Goal: Task Accomplishment & Management: Manage account settings

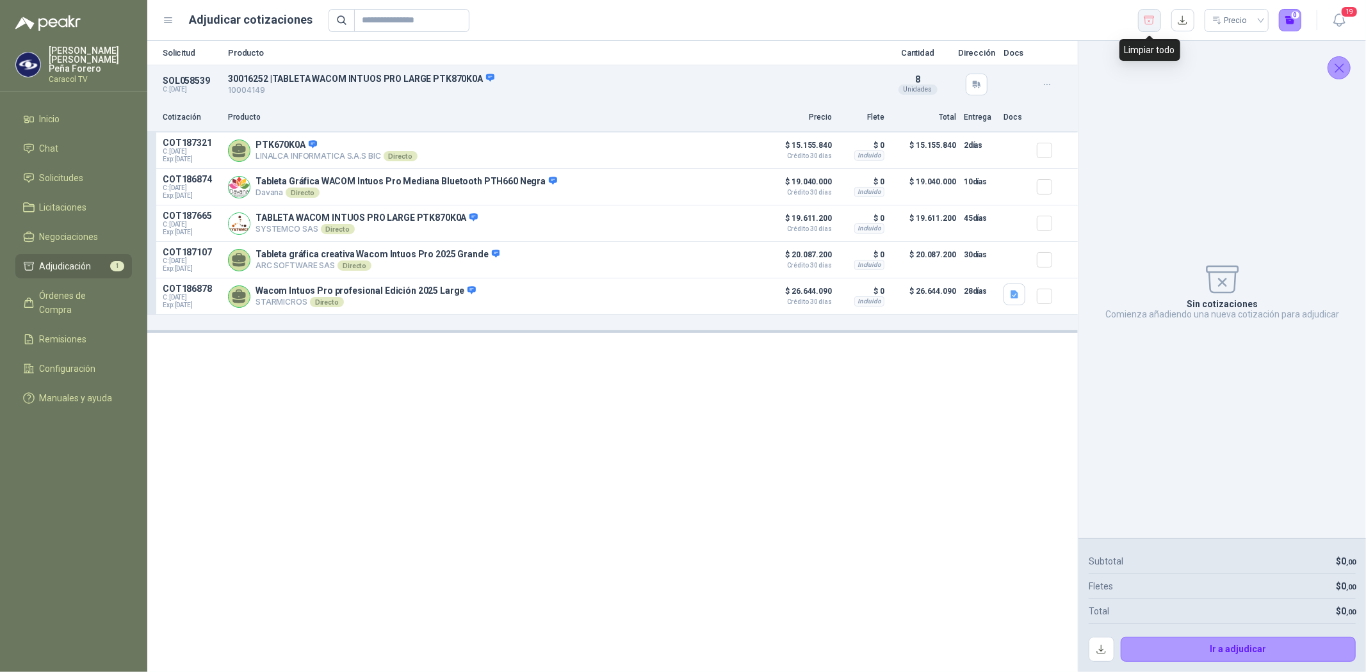
click at [1146, 22] on icon "button" at bounding box center [1149, 20] width 12 height 13
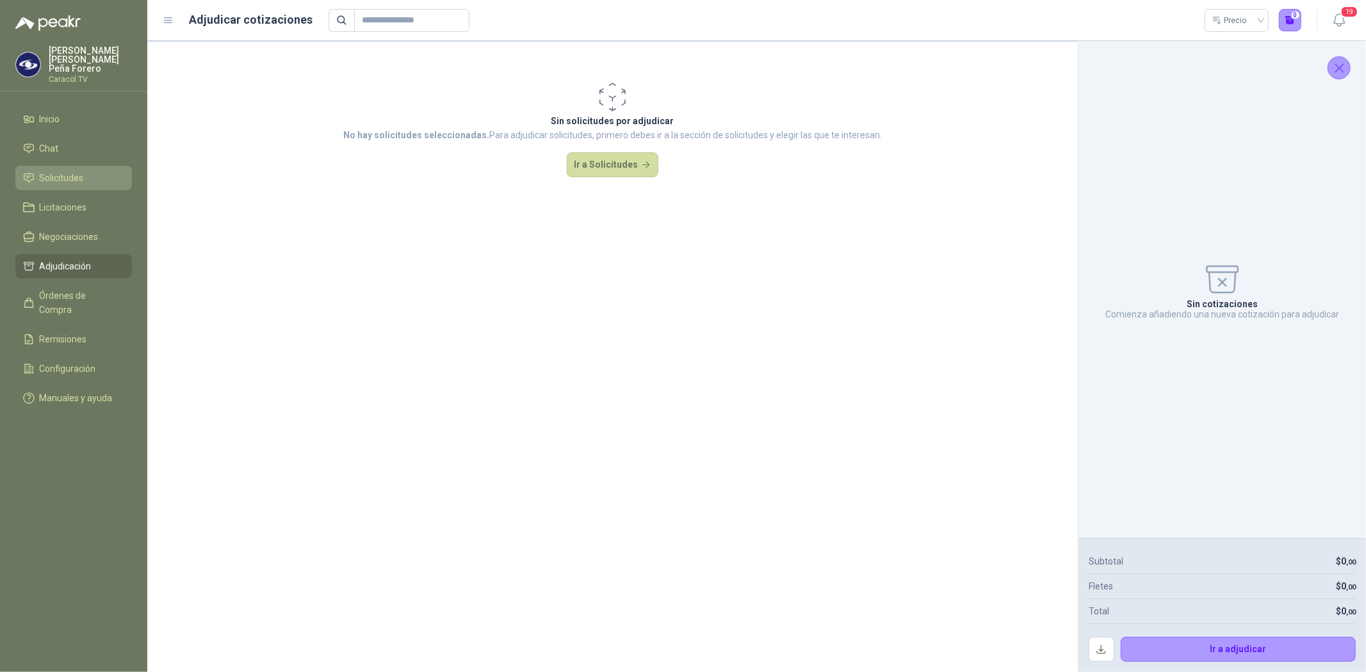
click at [69, 174] on span "Solicitudes" at bounding box center [62, 178] width 44 height 14
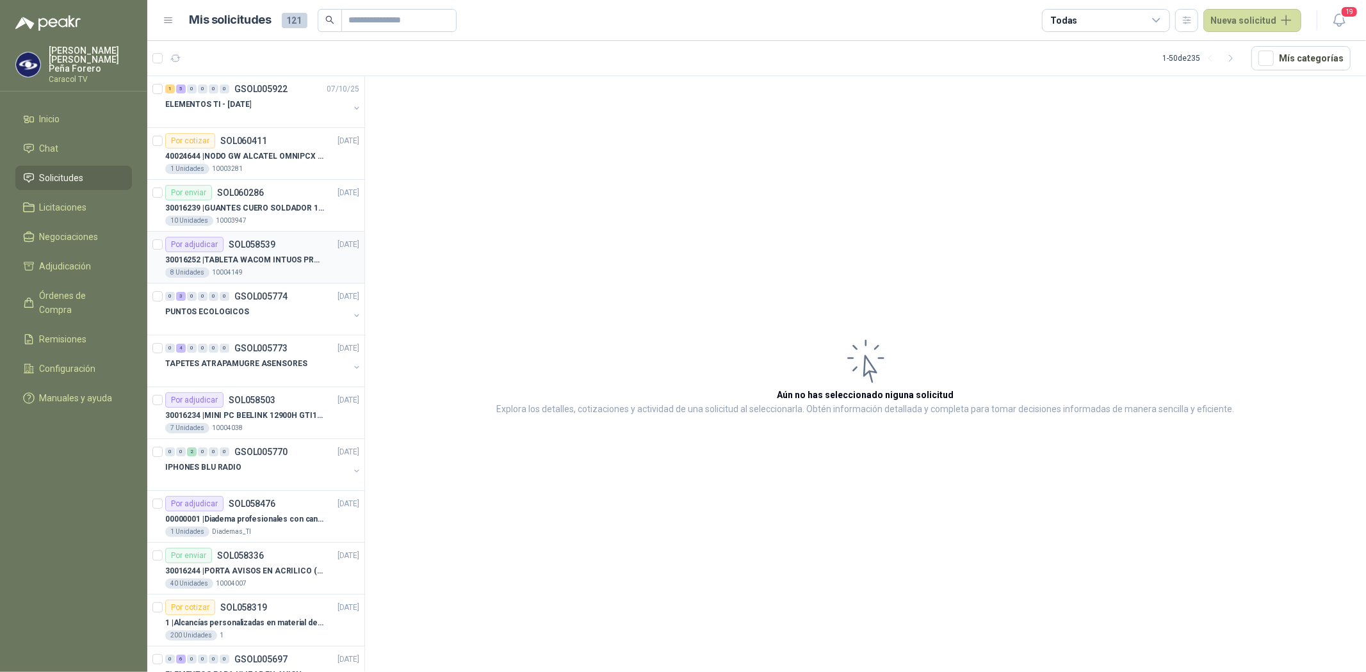
click at [285, 265] on p "30016252 | TABLETA WACOM INTUOS PRO LARGE PTK870K0A" at bounding box center [244, 260] width 159 height 12
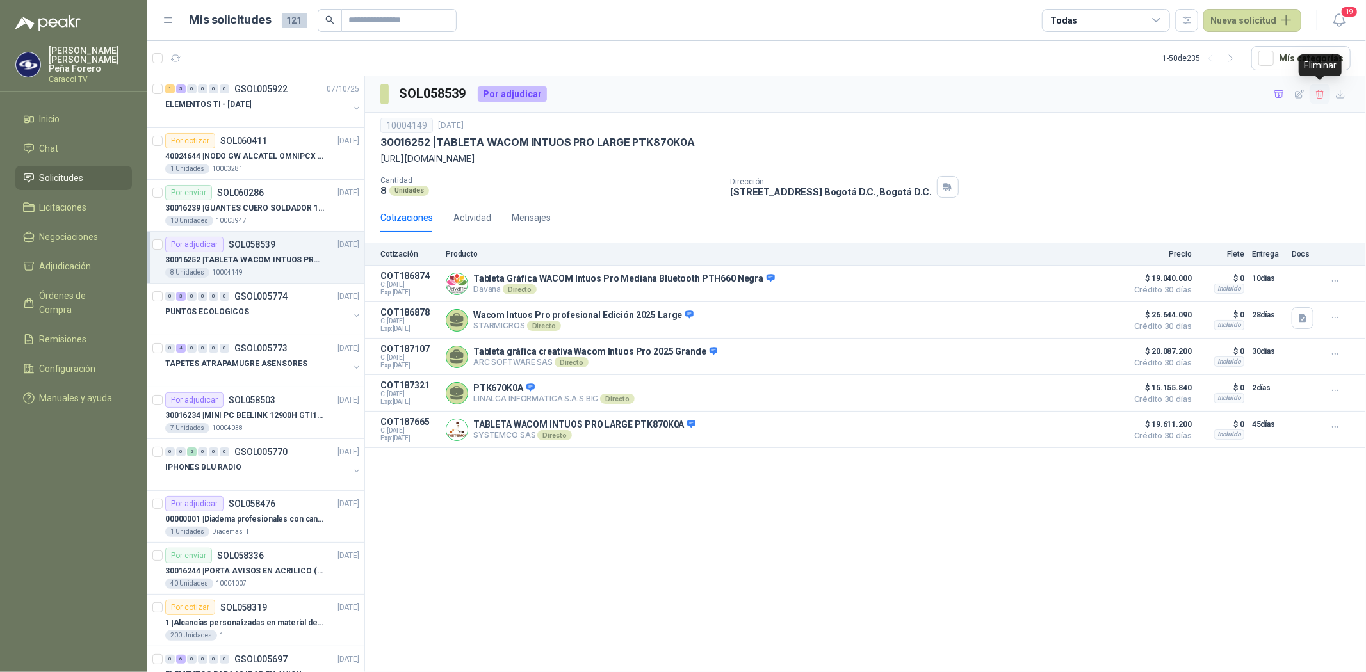
click at [1327, 97] on button "button" at bounding box center [1320, 94] width 20 height 20
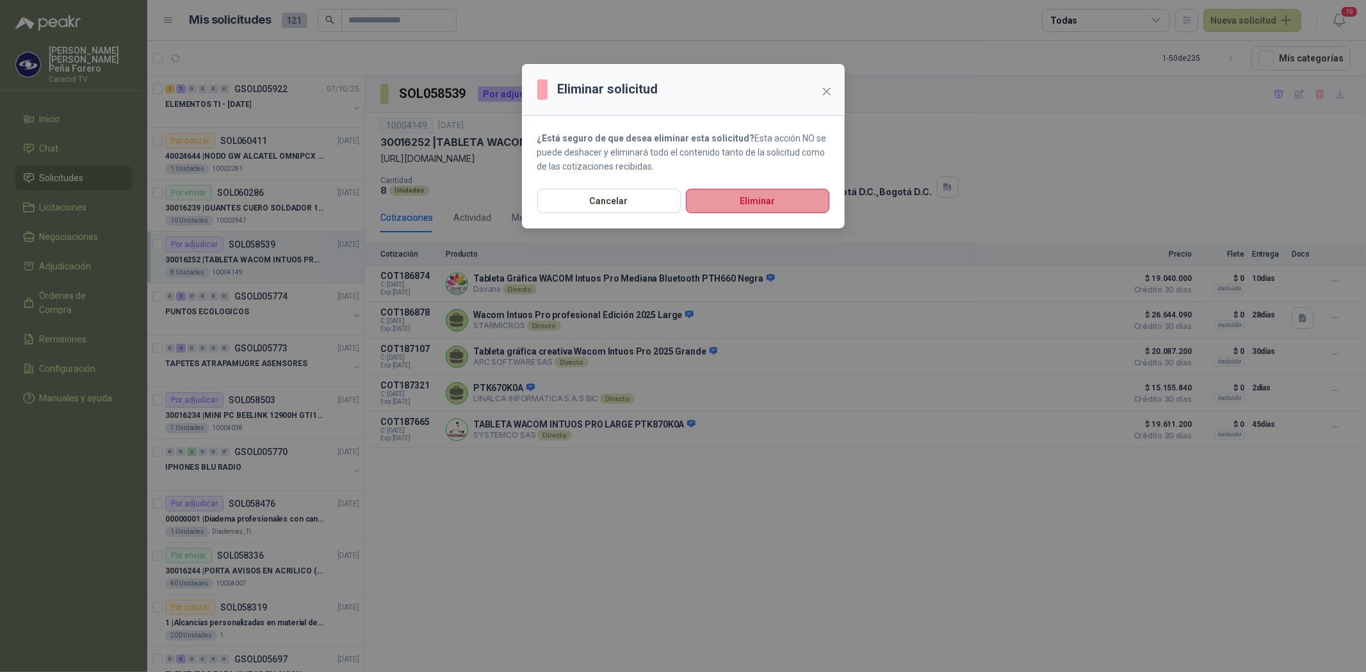
click at [749, 209] on button "Eliminar" at bounding box center [757, 201] width 143 height 24
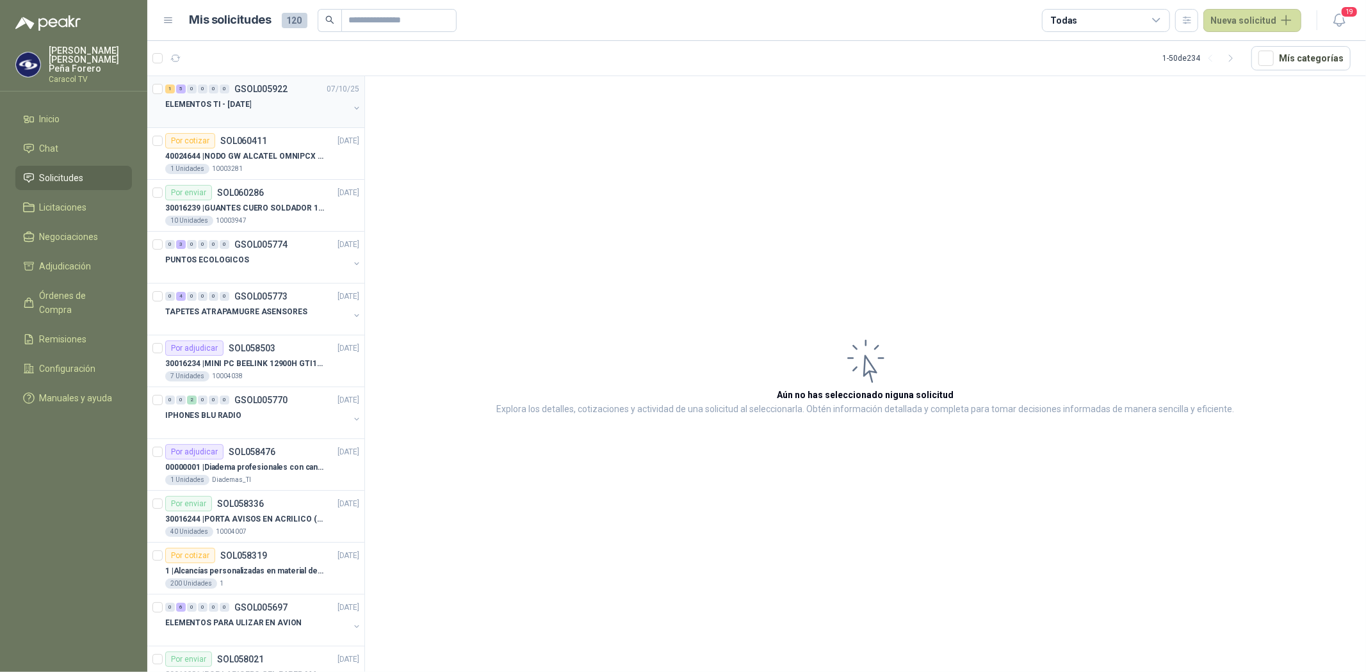
click at [219, 97] on div "ELEMENTOS TI - [DATE]" at bounding box center [257, 104] width 184 height 15
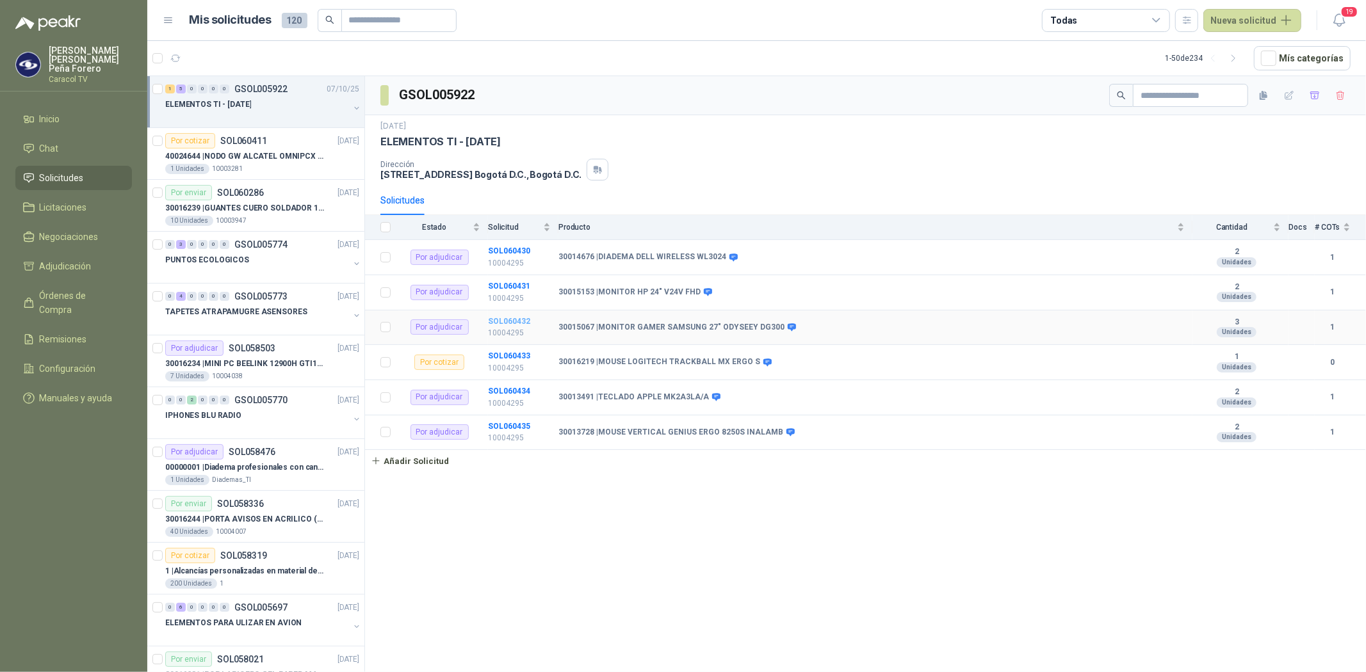
click at [515, 321] on b "SOL060432" at bounding box center [509, 321] width 42 height 9
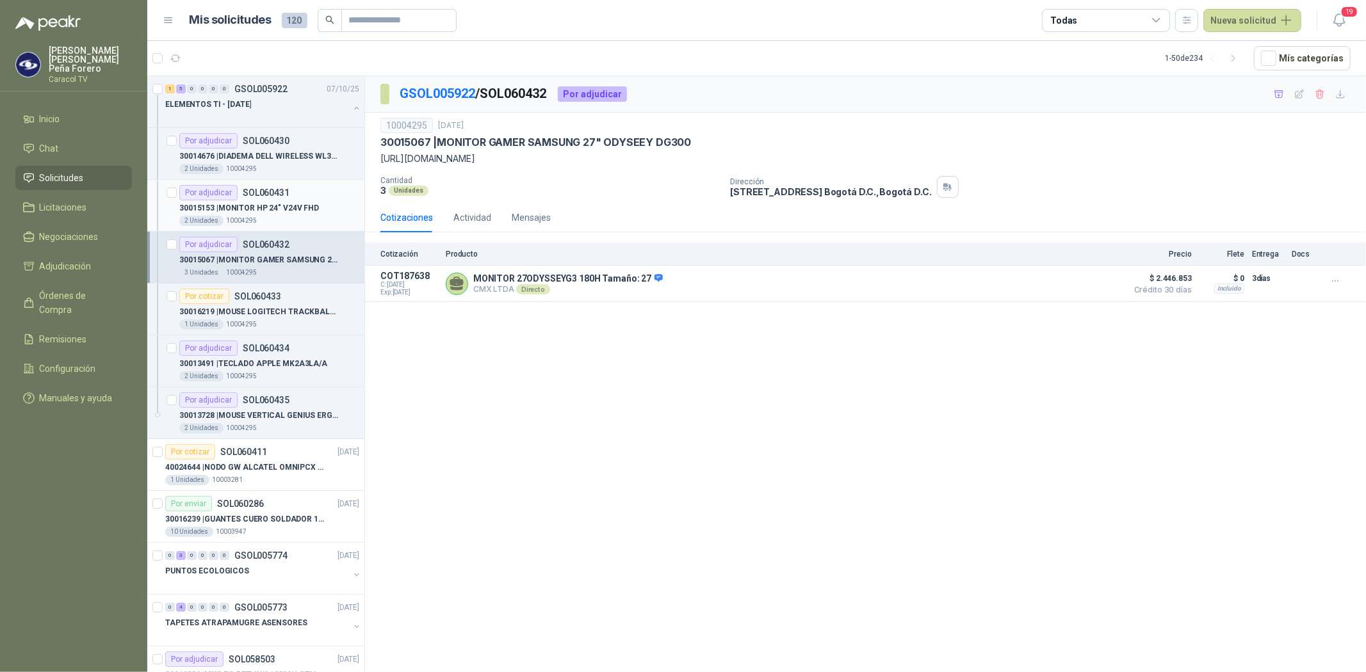
click at [261, 206] on p "30015153 | MONITOR HP 24" V24V FHD" at bounding box center [249, 208] width 140 height 12
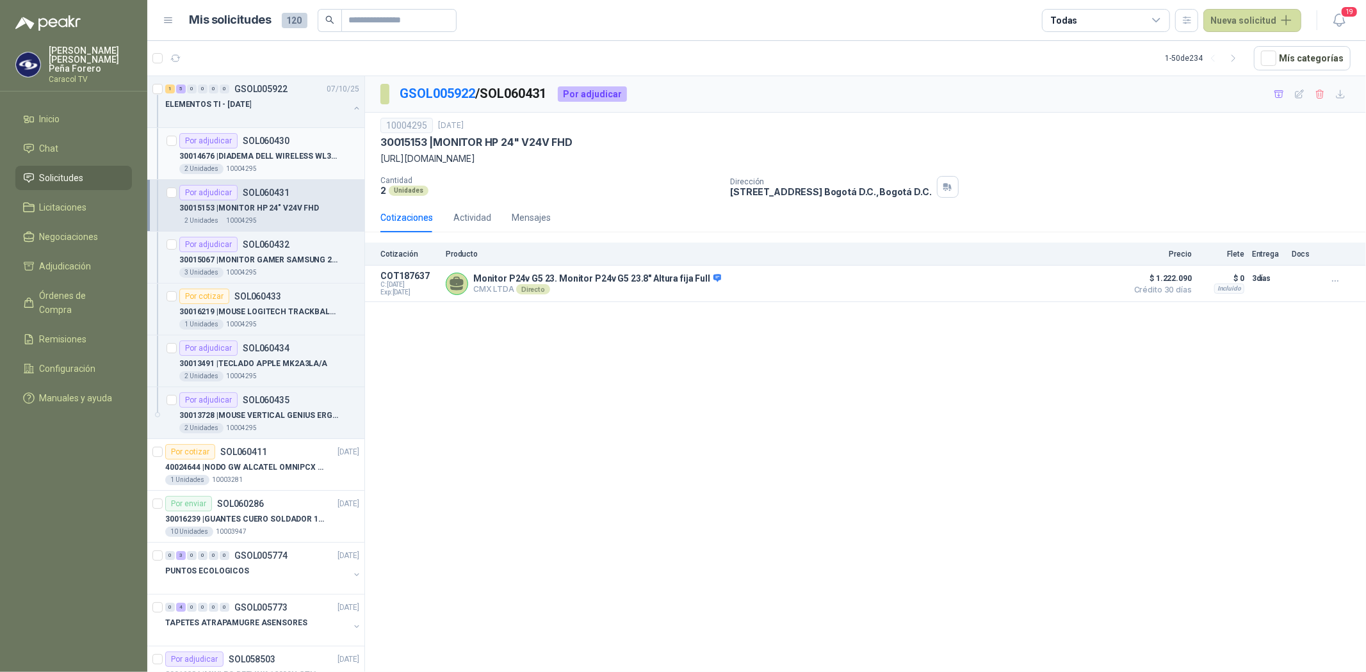
click at [256, 151] on p "30014676 | DIADEMA DELL WIRELESS WL3024" at bounding box center [258, 157] width 159 height 12
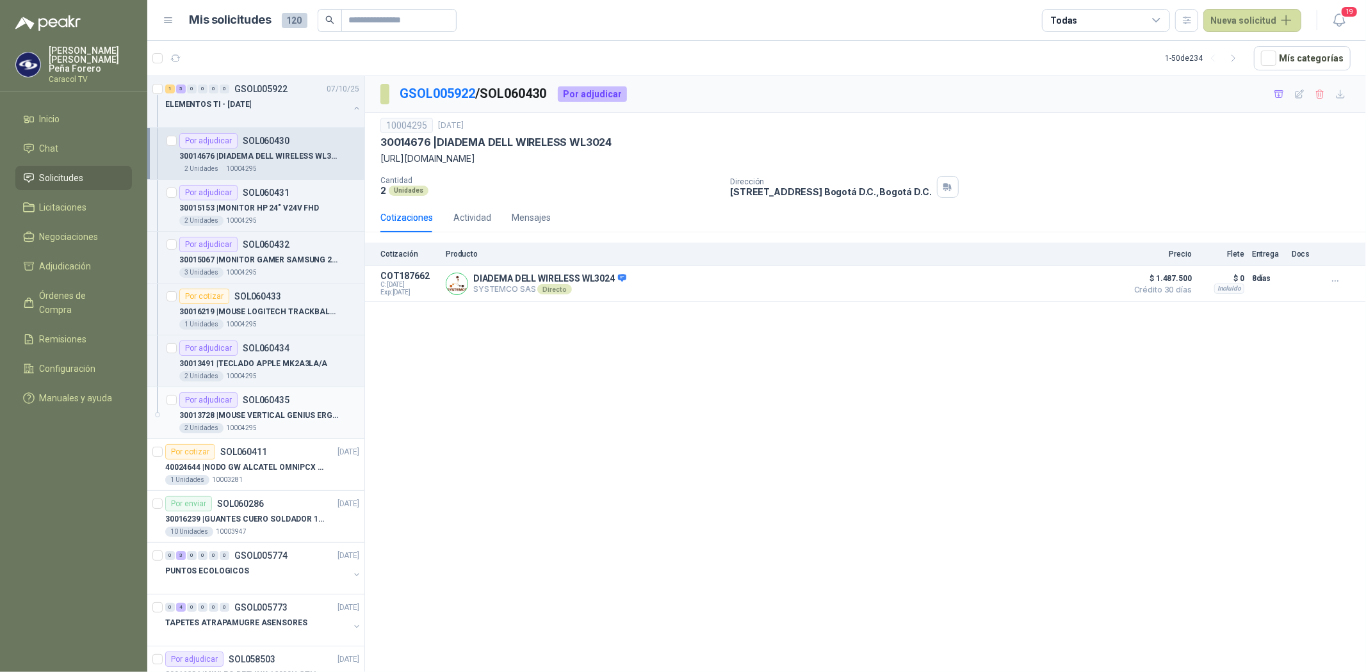
click at [252, 414] on p "30013728 | MOUSE VERTICAL GENIUS ERGO 8250S INALAMB" at bounding box center [258, 416] width 159 height 12
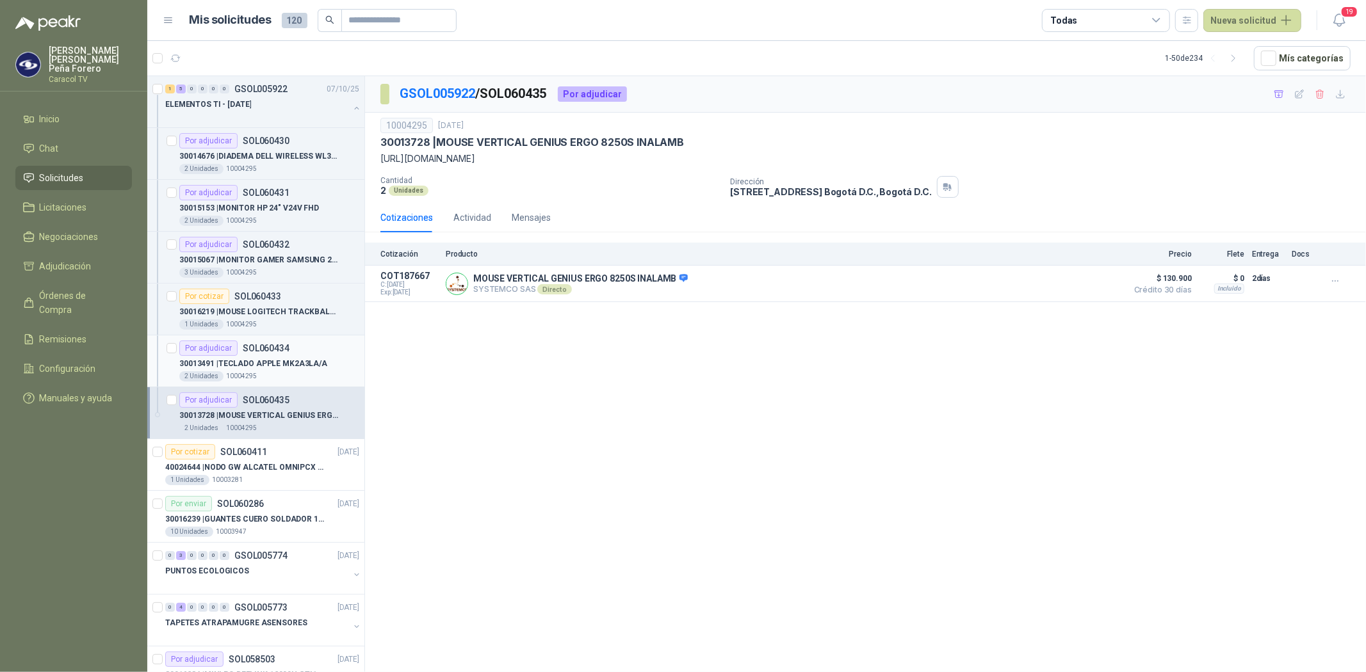
click at [250, 361] on p "30013491 | TECLADO APPLE MK2A3LA/A" at bounding box center [253, 364] width 148 height 12
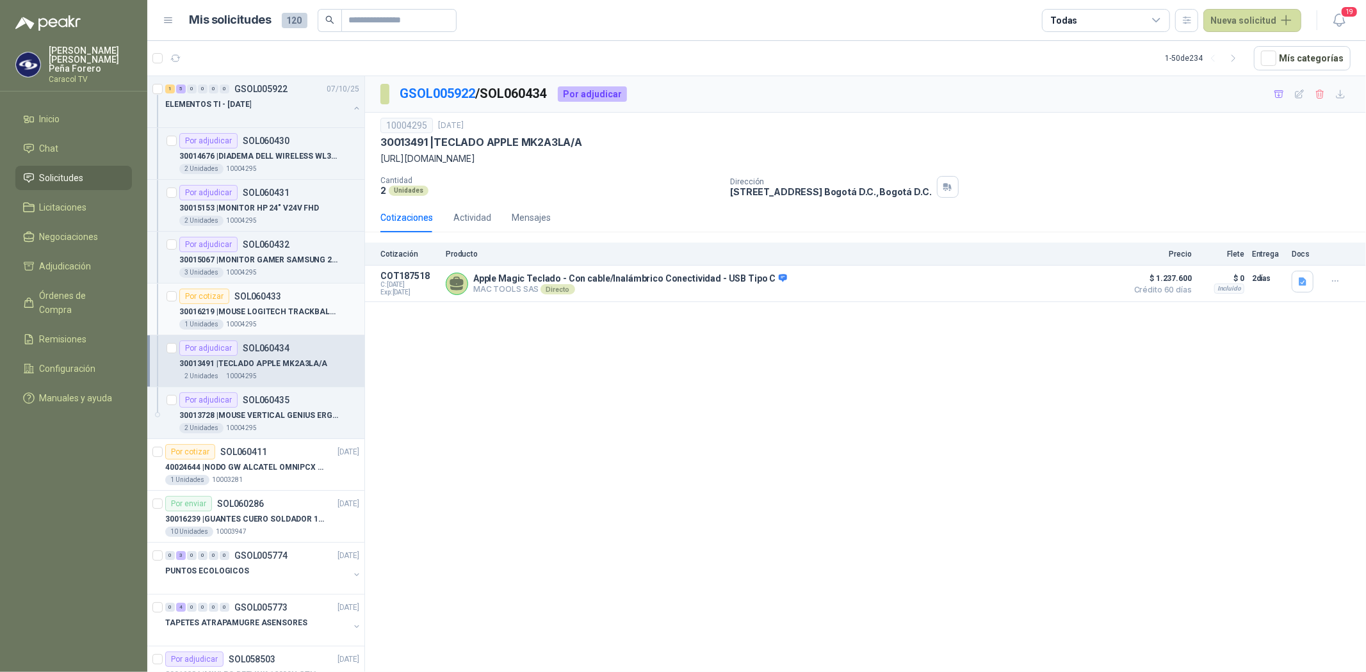
click at [254, 304] on div "30016219 | MOUSE LOGITECH TRACKBALL MX ERGO S" at bounding box center [269, 311] width 180 height 15
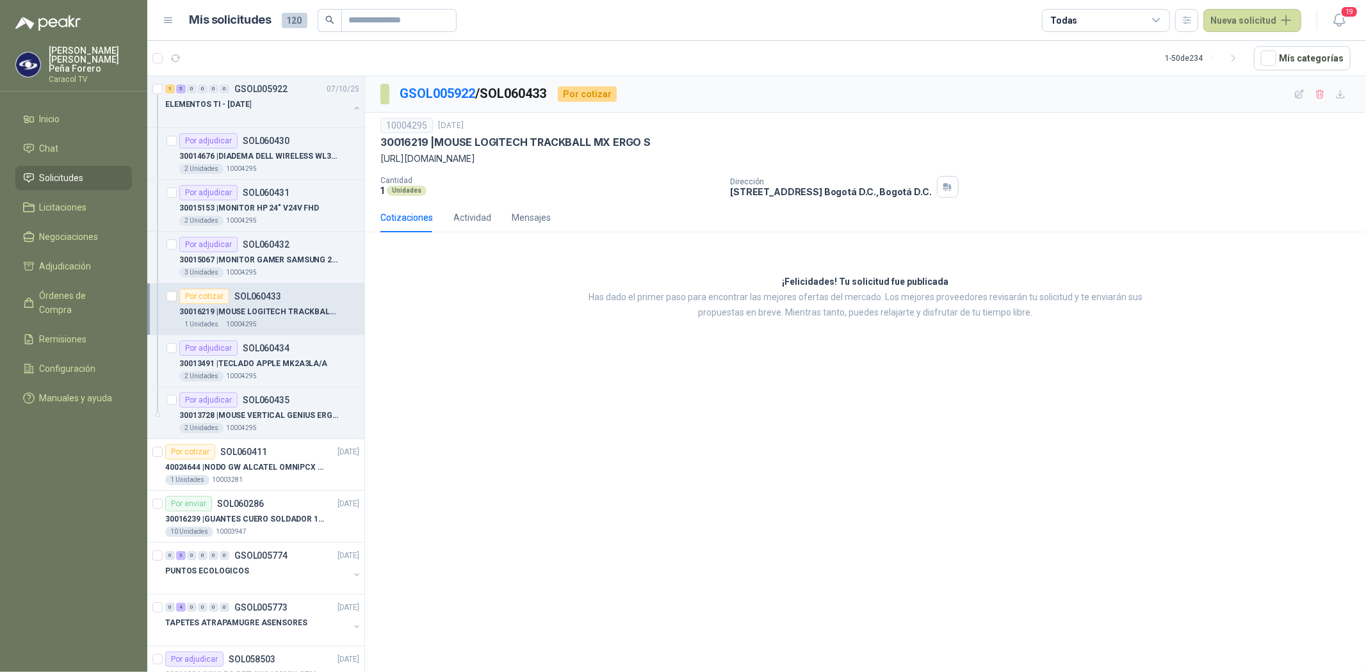
click at [55, 175] on link "Solicitudes" at bounding box center [73, 178] width 117 height 24
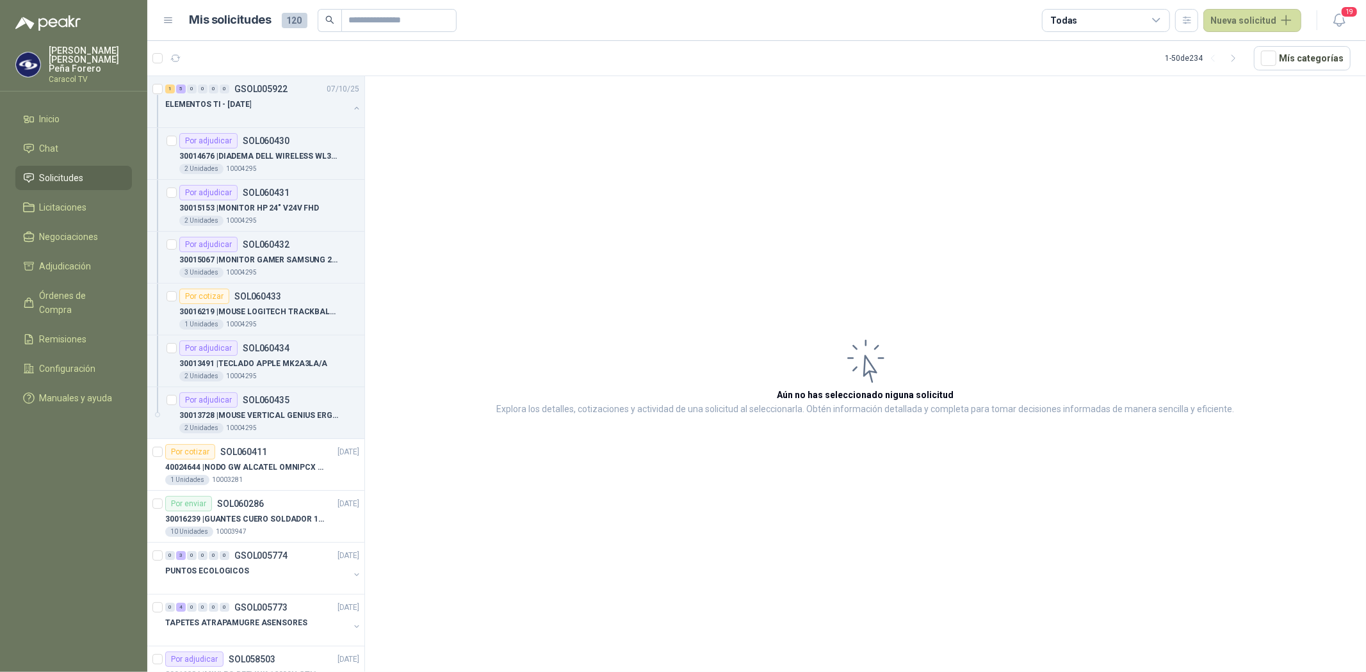
click at [61, 171] on span "Solicitudes" at bounding box center [62, 178] width 44 height 14
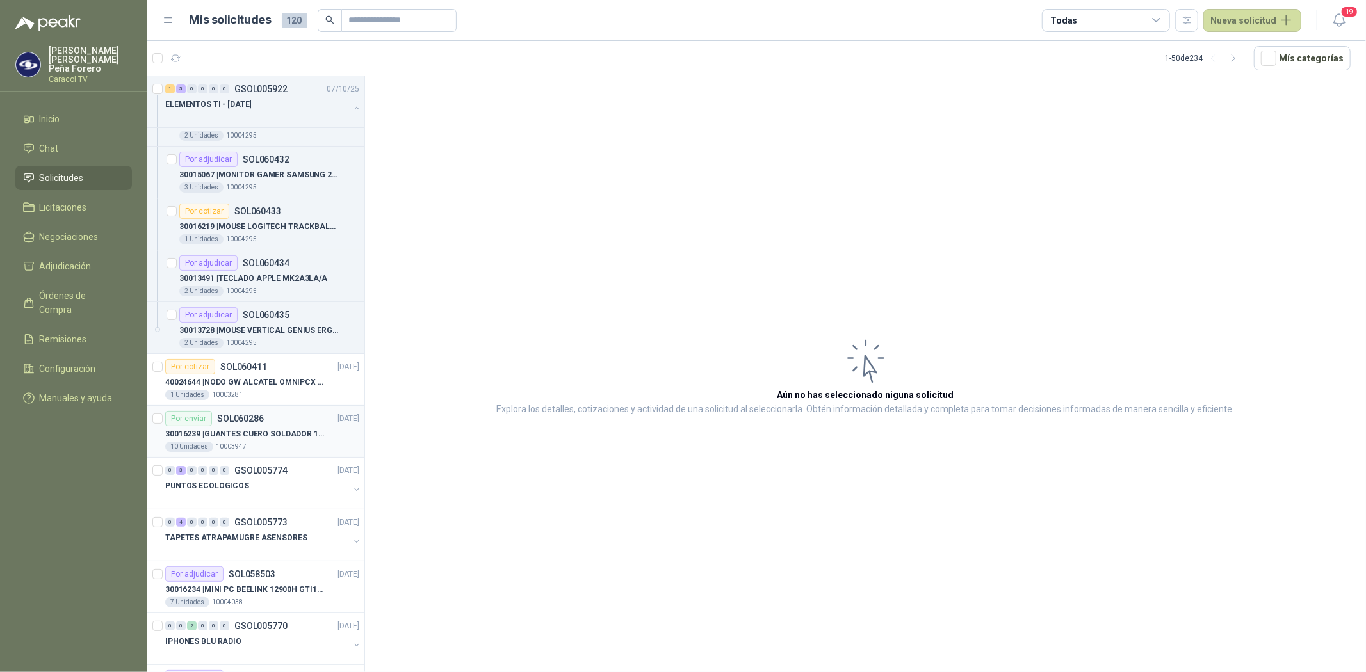
scroll to position [213, 0]
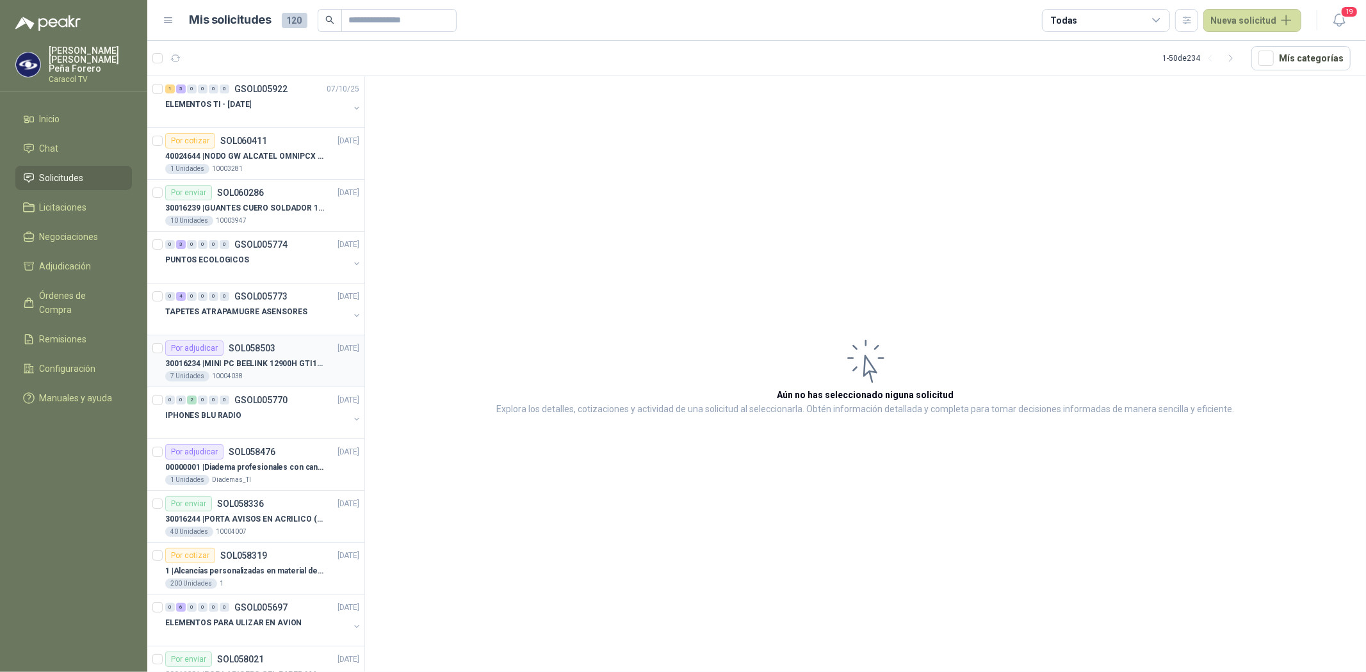
click at [254, 353] on p "SOL058503" at bounding box center [252, 348] width 47 height 9
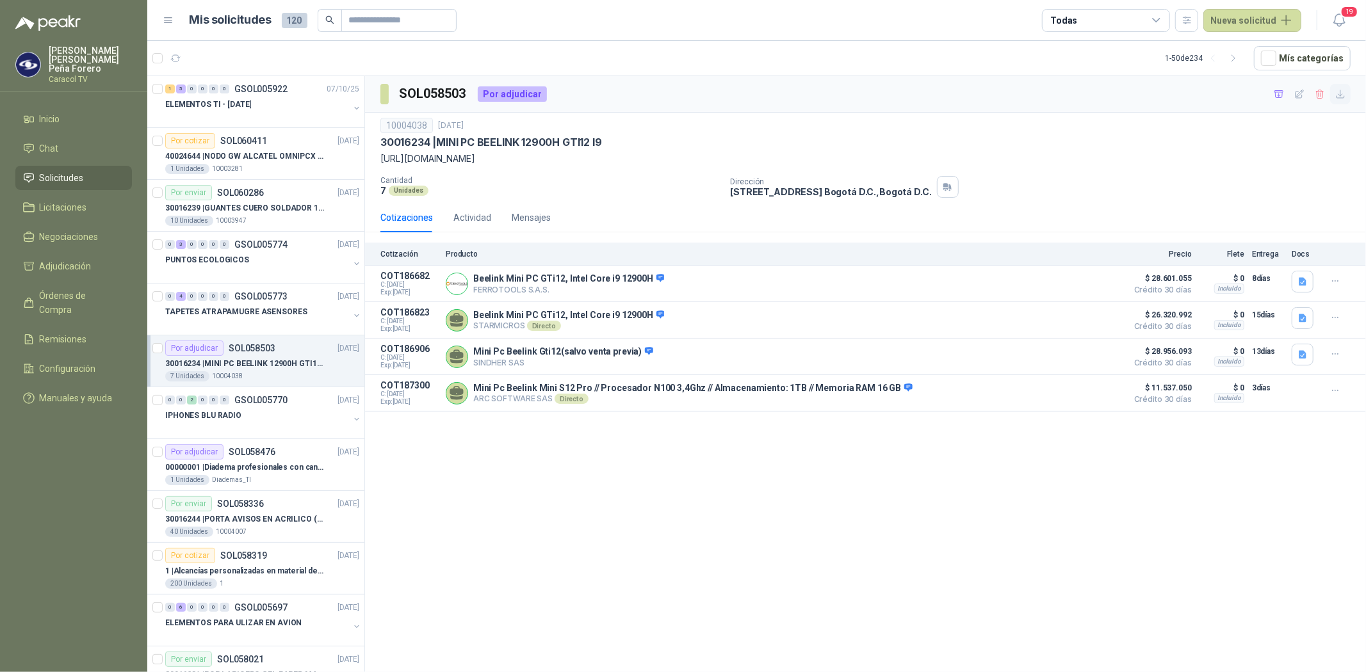
click at [1341, 94] on icon "button" at bounding box center [1340, 94] width 11 height 11
click at [1331, 392] on icon "button" at bounding box center [1335, 391] width 11 height 11
click at [1292, 357] on button "Ignorar" at bounding box center [1309, 364] width 102 height 20
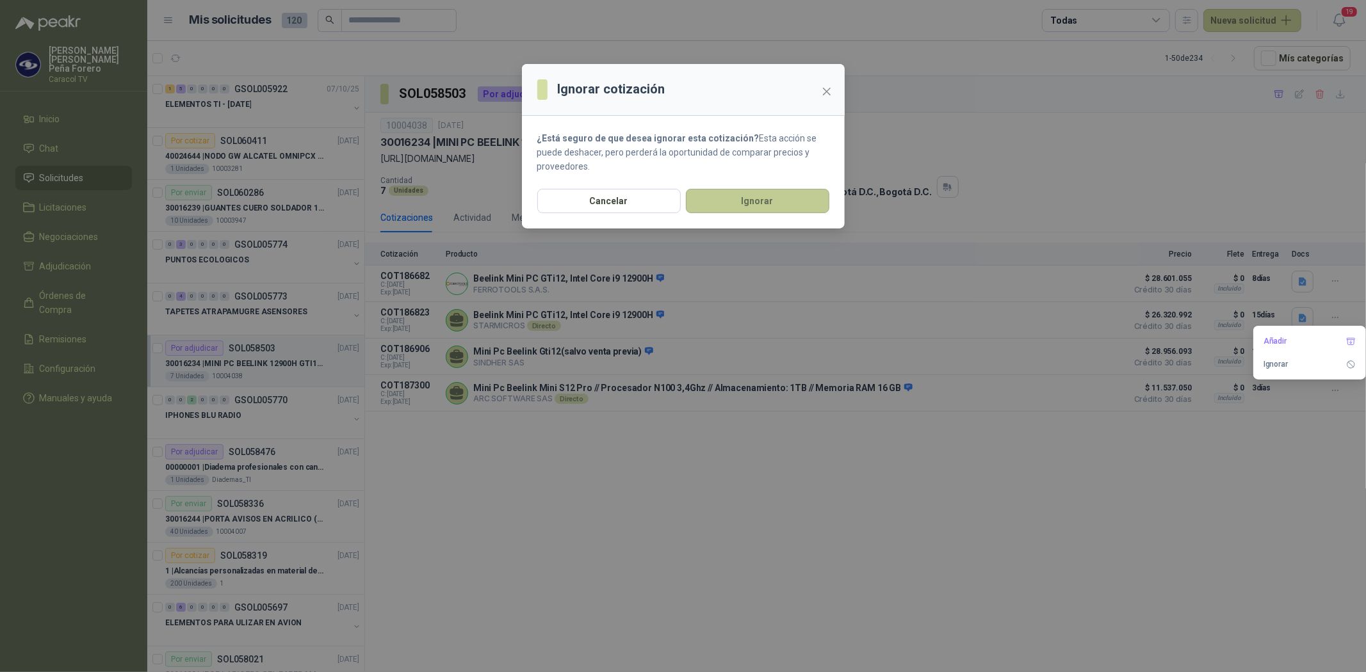
click at [731, 207] on button "Ignorar" at bounding box center [757, 201] width 143 height 24
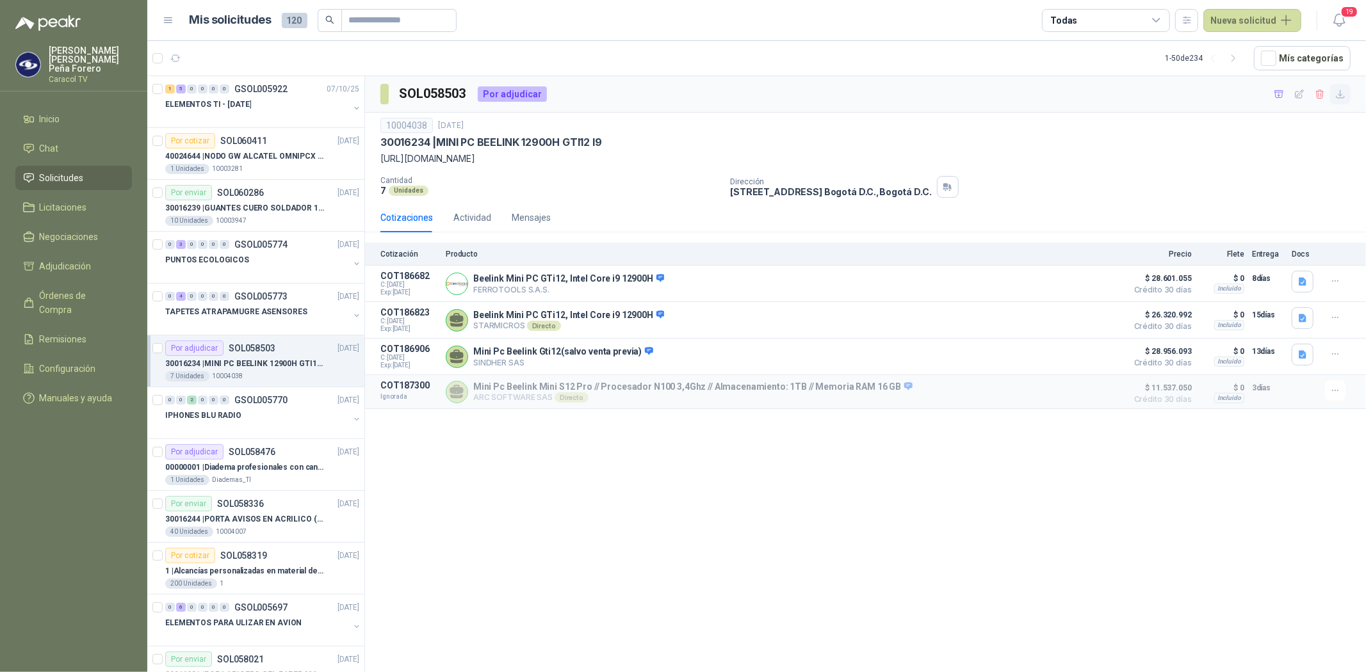
click at [1344, 95] on icon "button" at bounding box center [1340, 94] width 11 height 11
click at [1277, 92] on icon "button" at bounding box center [1278, 93] width 9 height 7
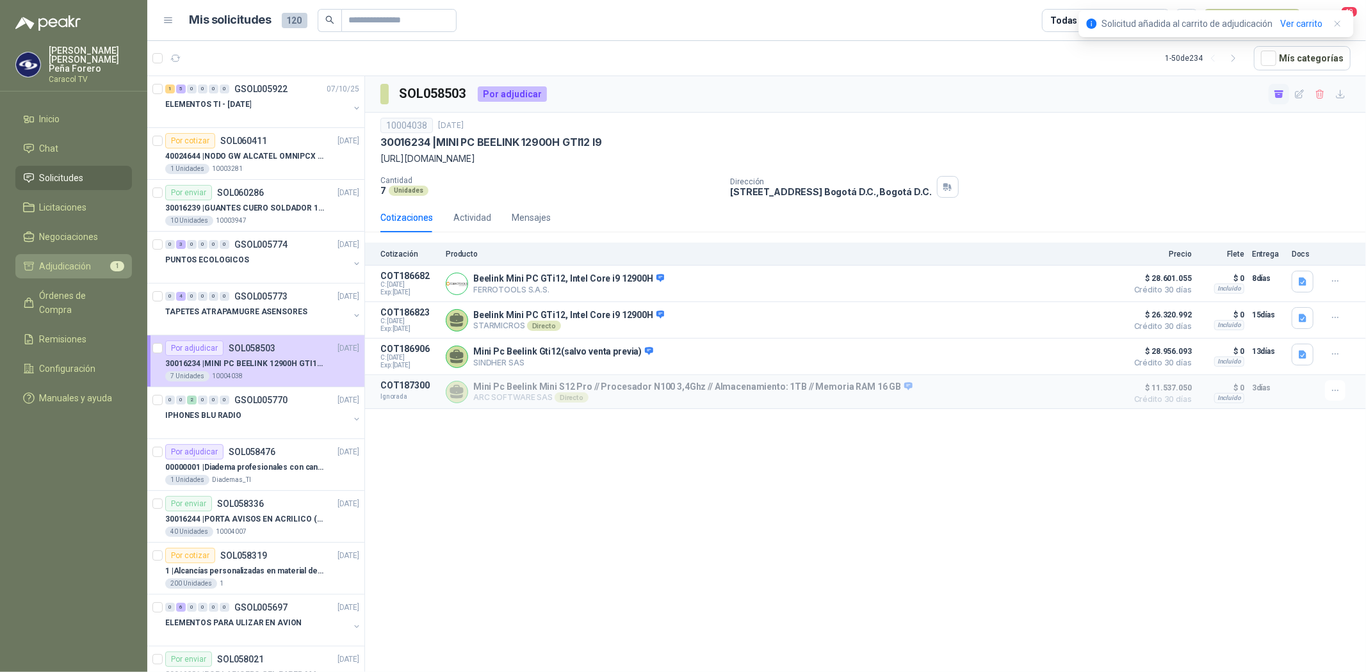
click at [23, 261] on icon at bounding box center [29, 267] width 12 height 12
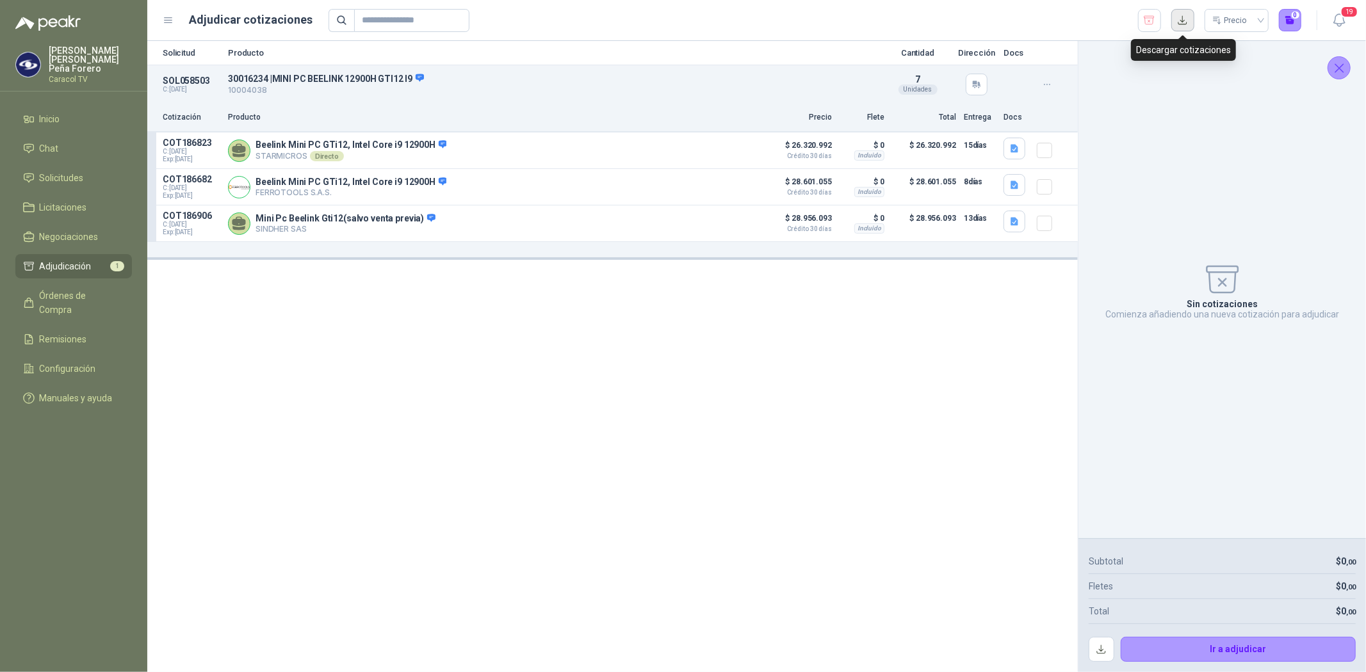
click at [1184, 22] on button "button" at bounding box center [1182, 20] width 23 height 23
